Goal: Navigation & Orientation: Find specific page/section

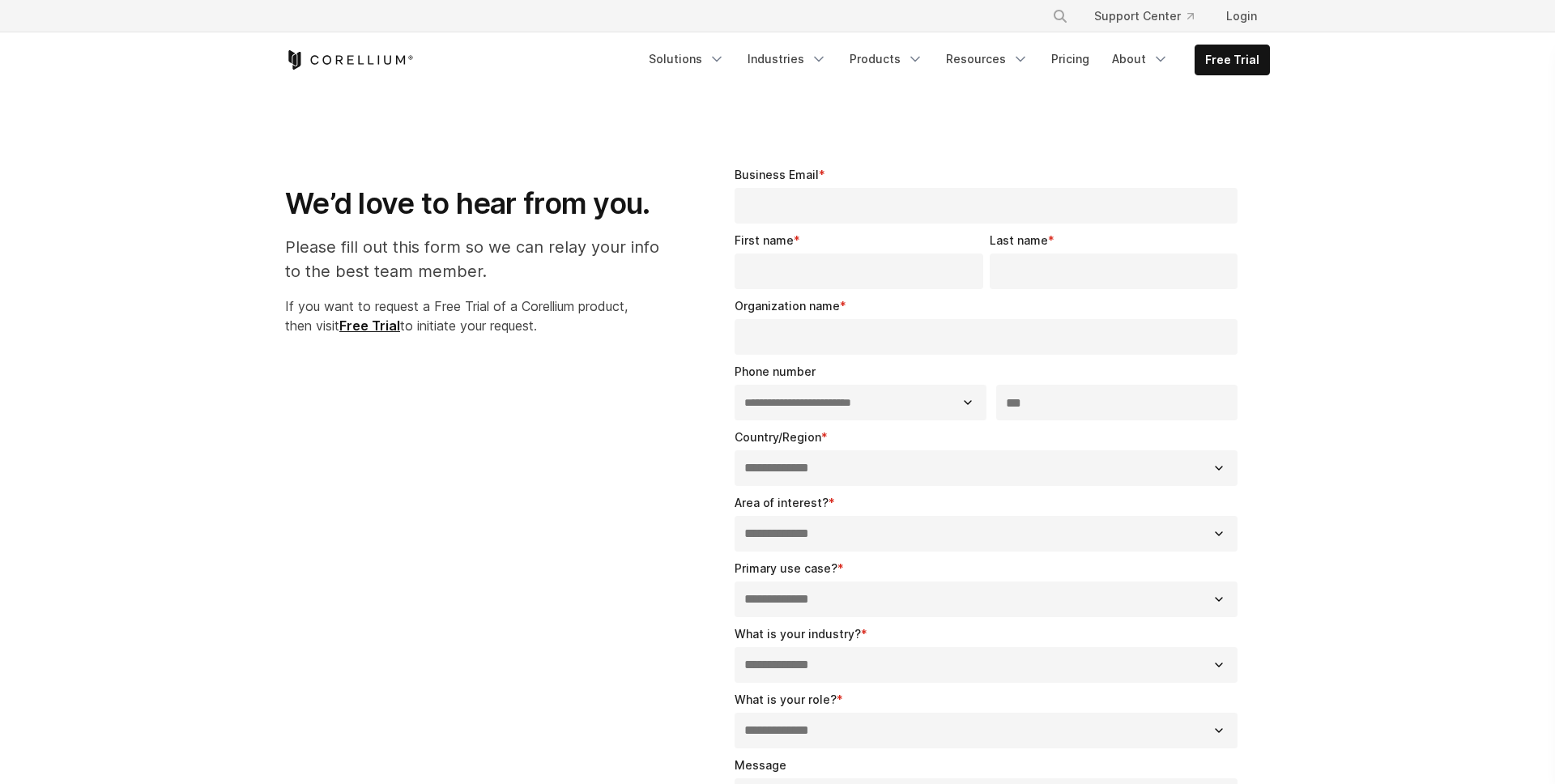
select select "**"
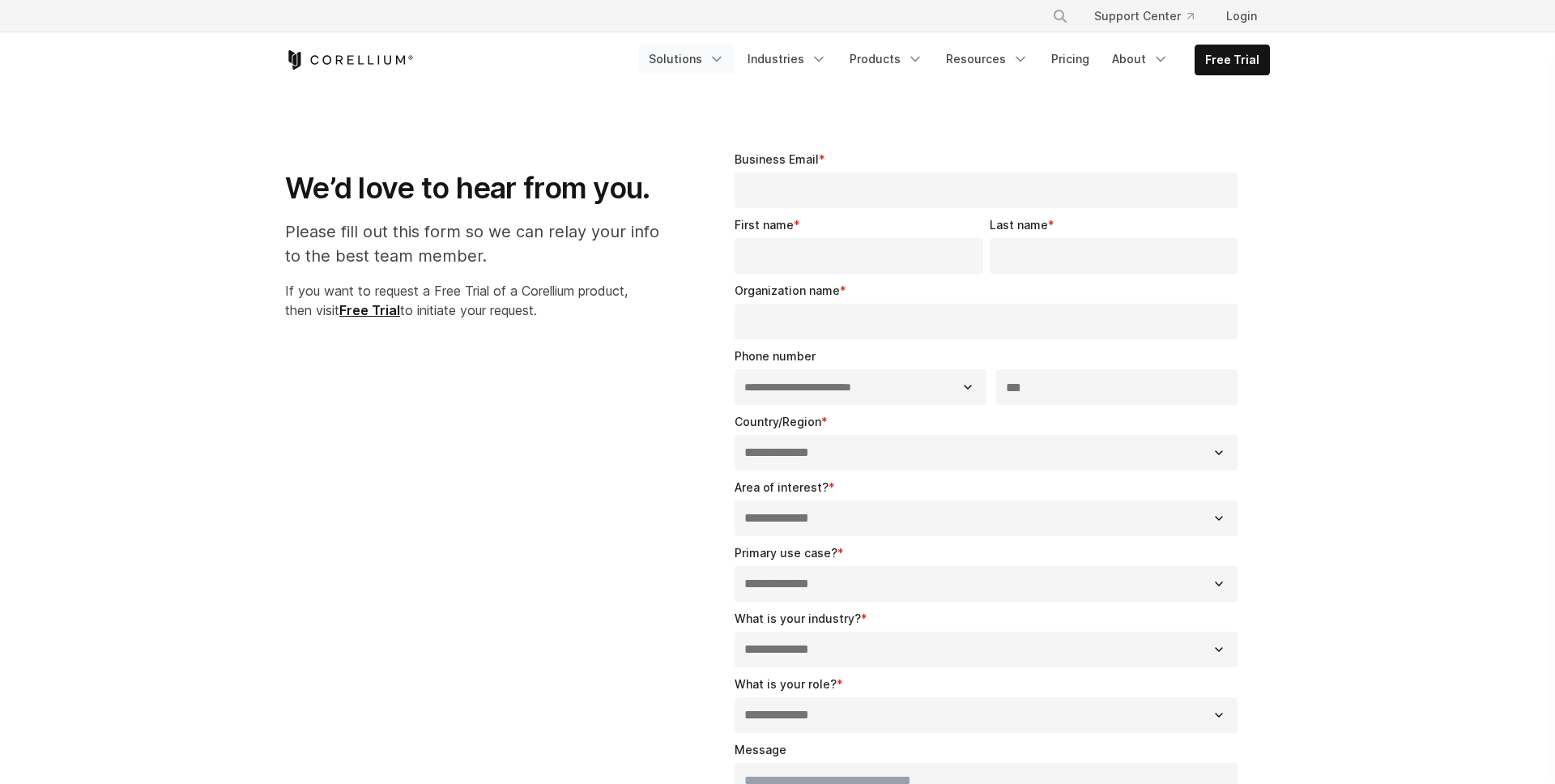
click at [669, 64] on link "Solutions" at bounding box center [686, 59] width 95 height 29
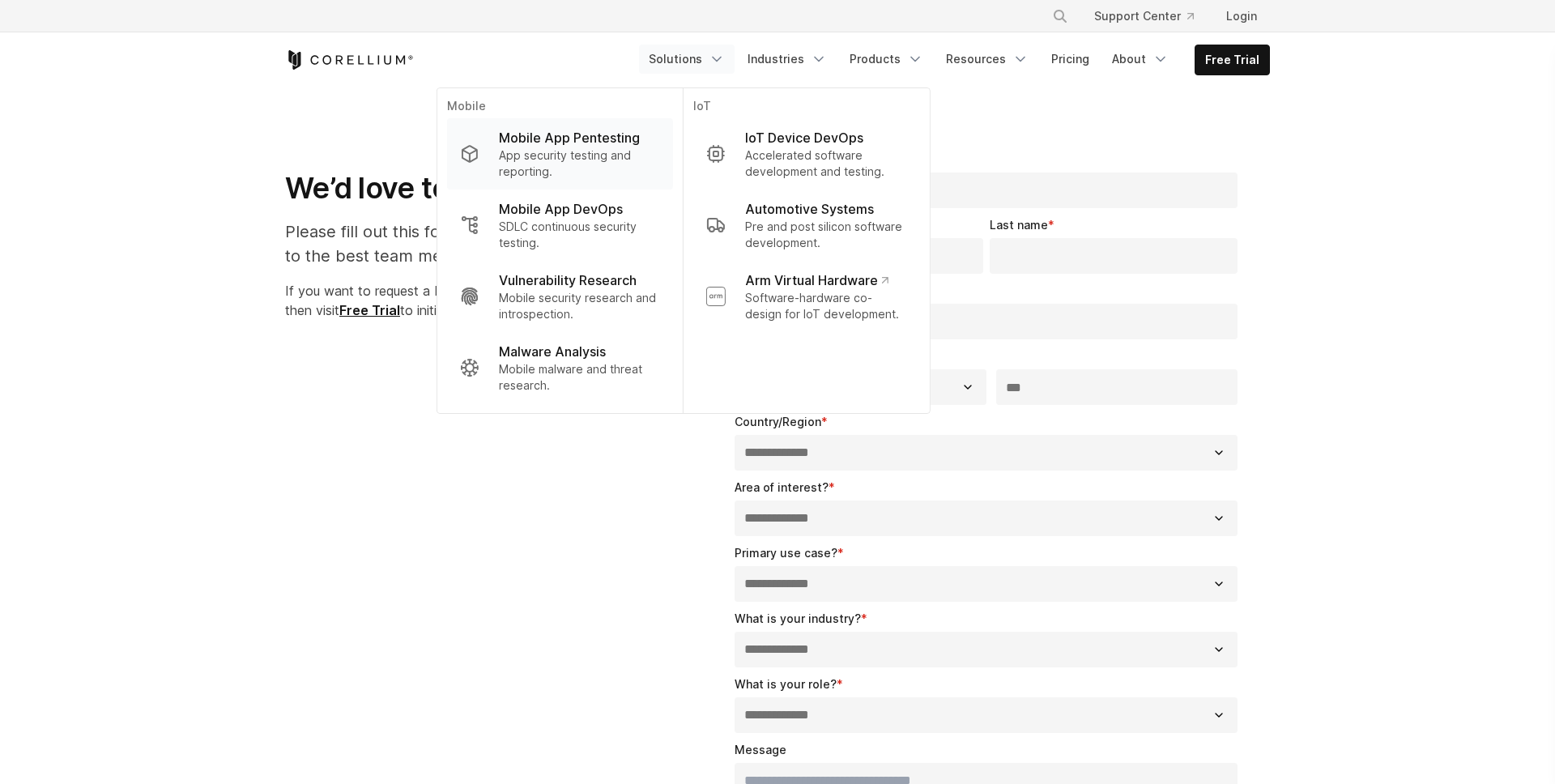
click at [592, 152] on p "App security testing and reporting." at bounding box center [580, 164] width 161 height 33
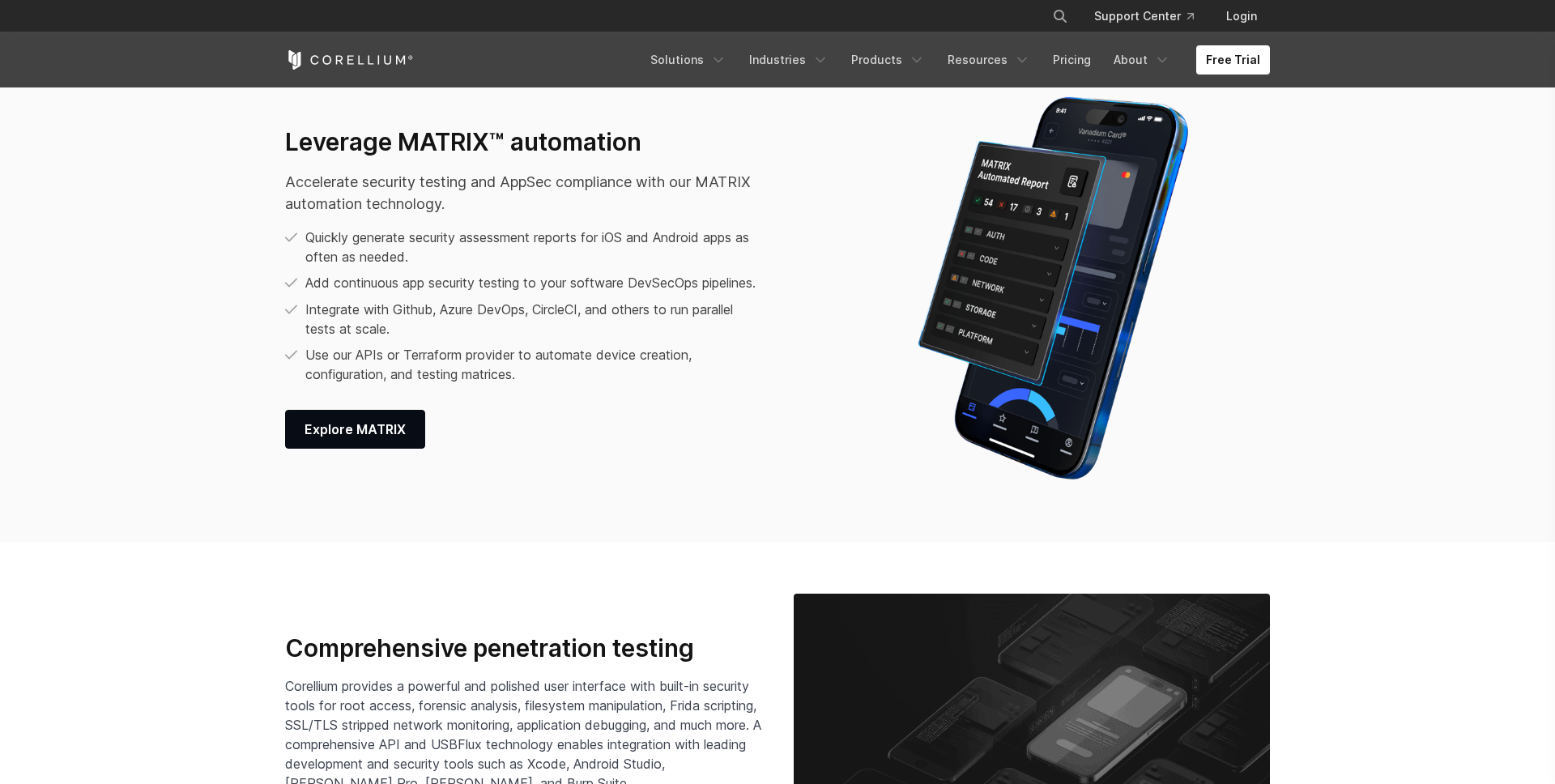
scroll to position [2484, 0]
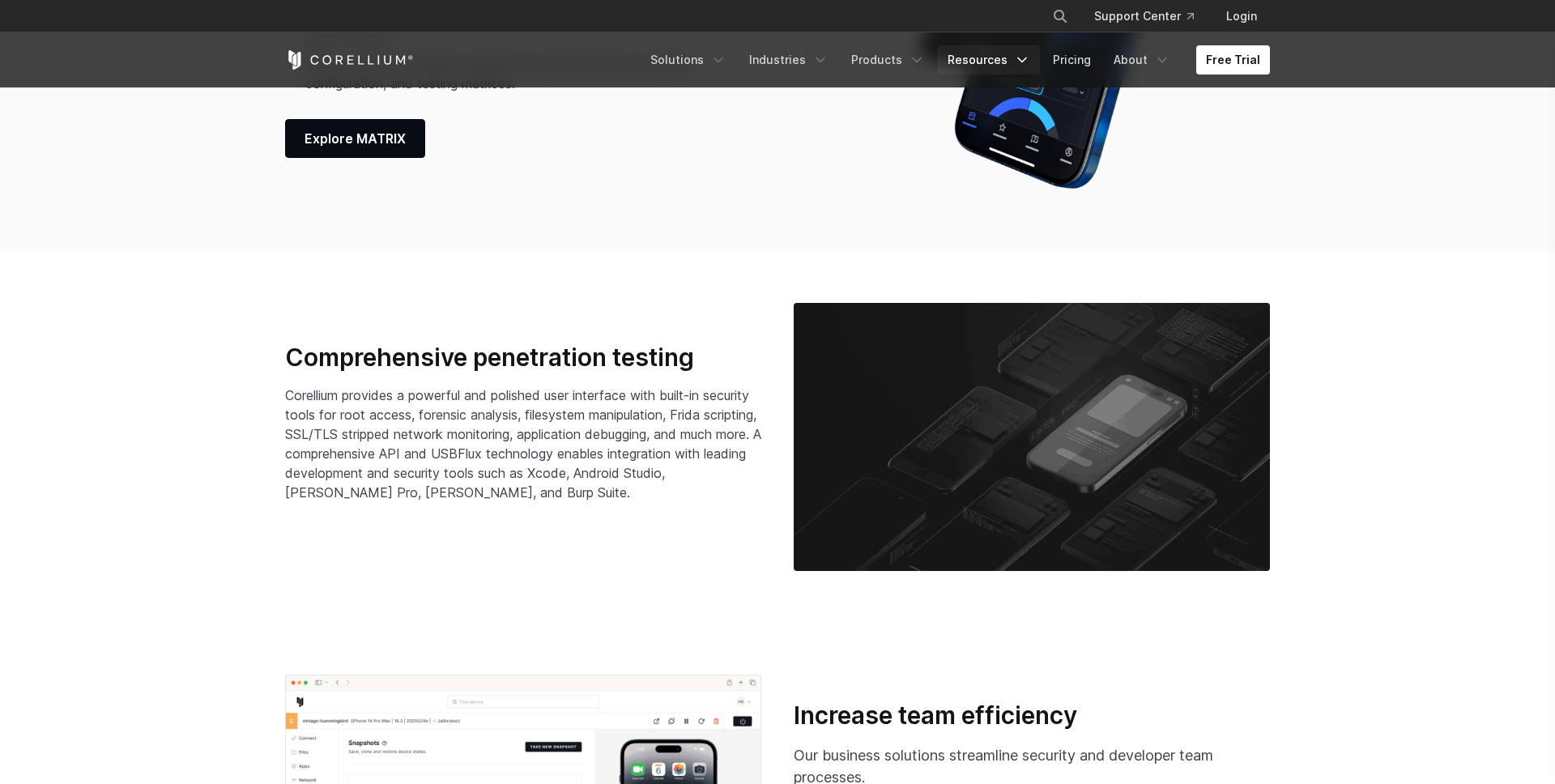
click at [1005, 64] on link "Resources" at bounding box center [988, 60] width 102 height 29
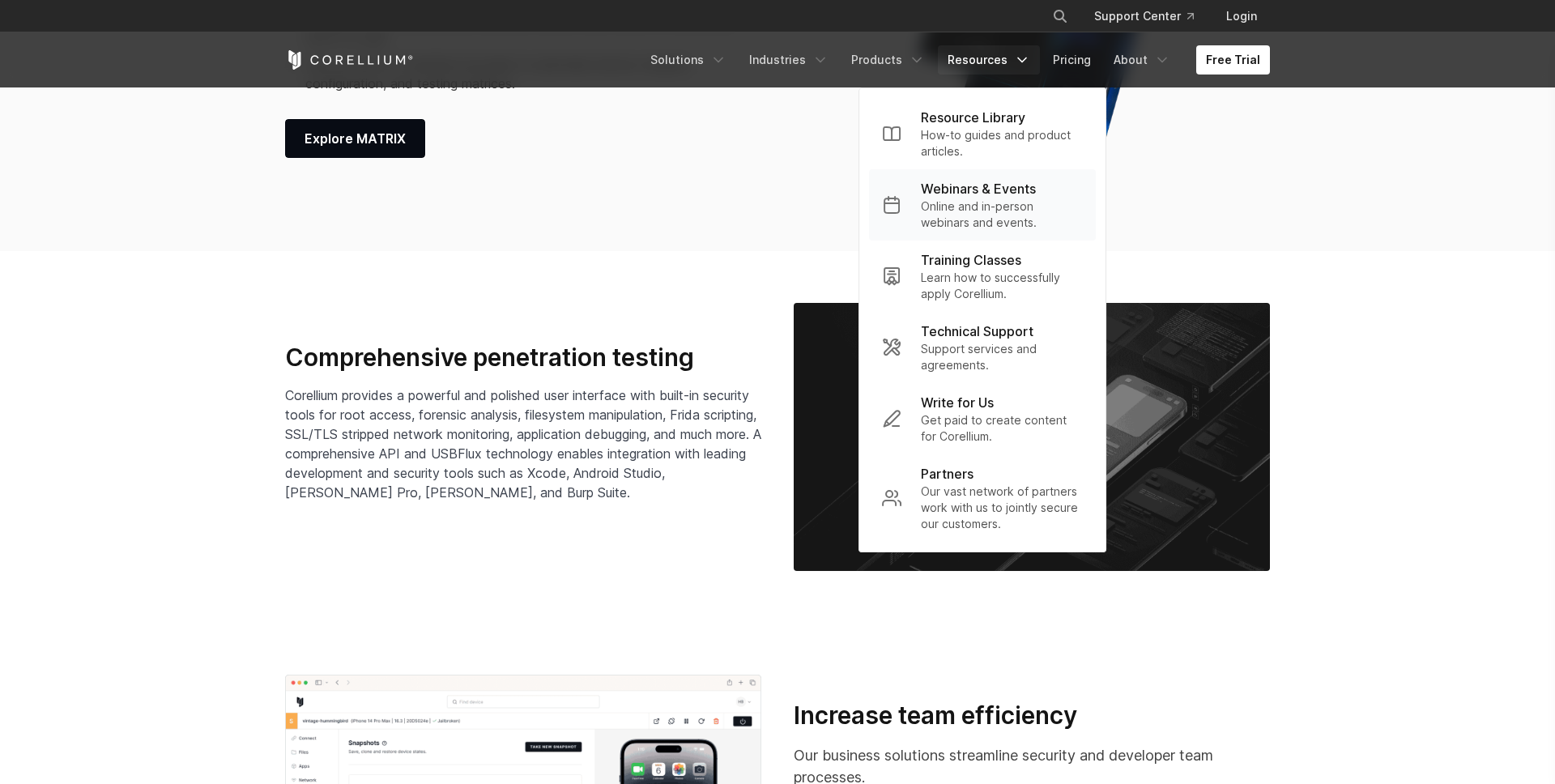
click at [970, 199] on p "Online and in-person webinars and events." at bounding box center [1001, 215] width 162 height 33
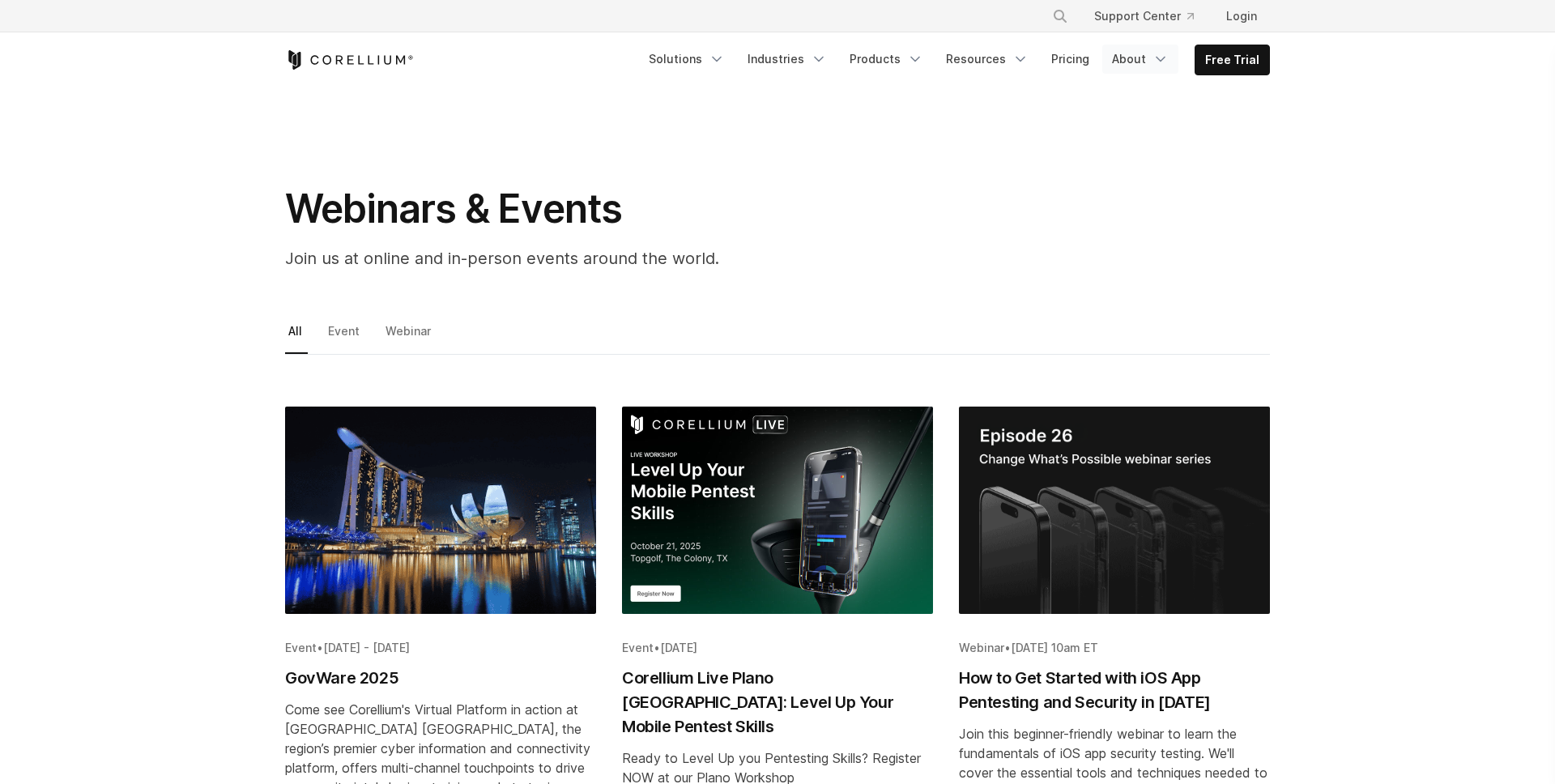
click at [1147, 55] on link "About" at bounding box center [1140, 59] width 76 height 29
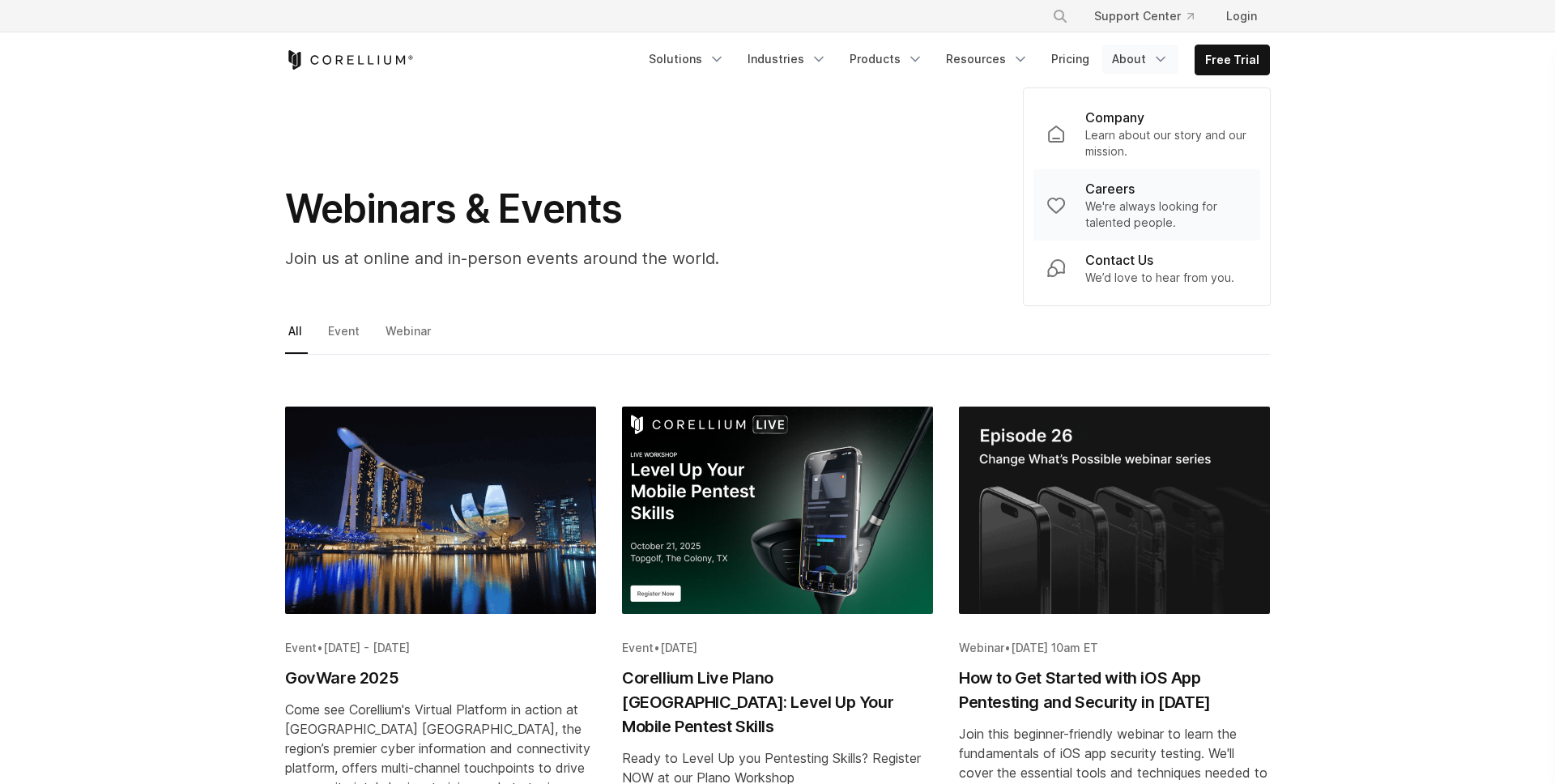
click at [1109, 204] on p "We're always looking for talented people." at bounding box center [1166, 215] width 162 height 33
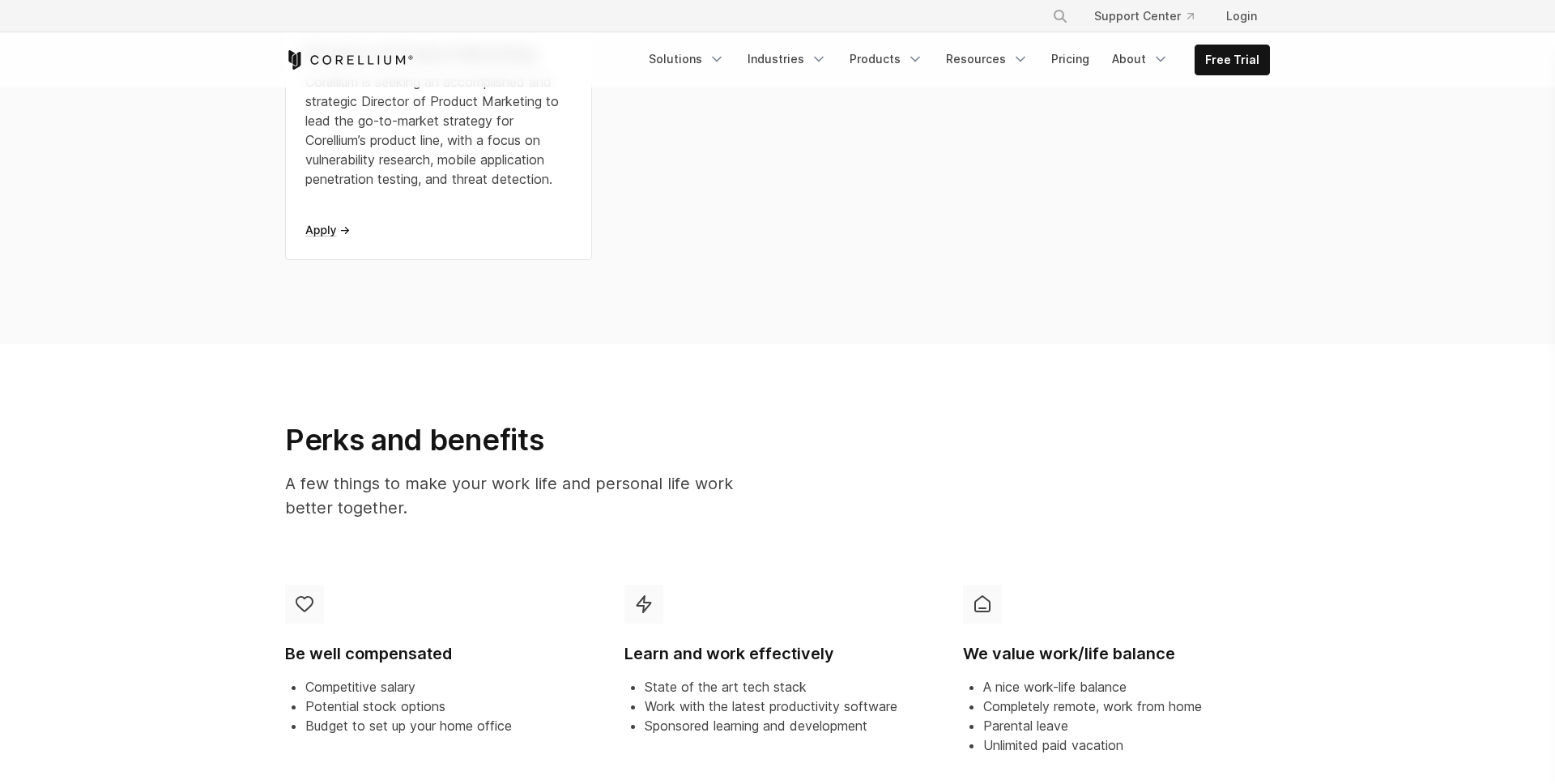
scroll to position [450, 0]
